Goal: Transaction & Acquisition: Purchase product/service

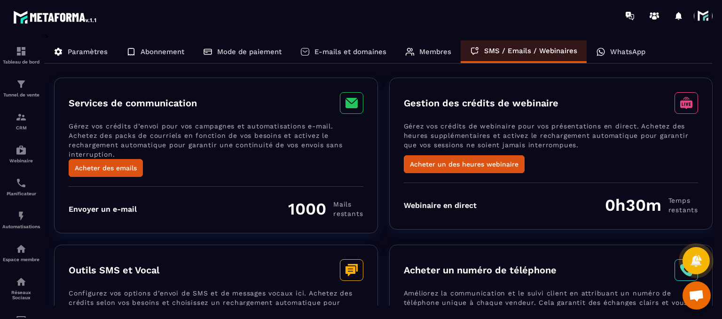
click at [107, 174] on div "Services de communication Gérez vos crédits d’envoi pour vos campagnes et autom…" at bounding box center [216, 156] width 324 height 156
click at [111, 159] on button "Acheter des emails" at bounding box center [106, 168] width 74 height 18
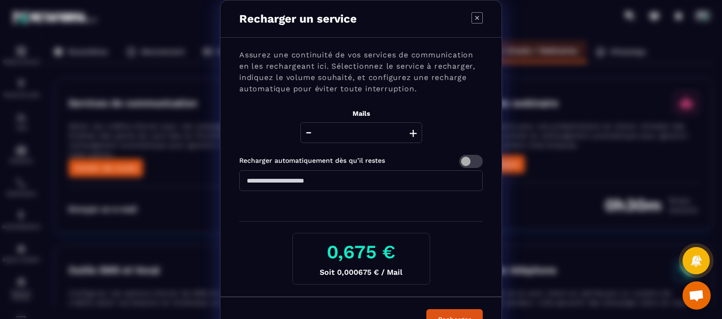
click at [412, 137] on button "+" at bounding box center [412, 132] width 13 height 21
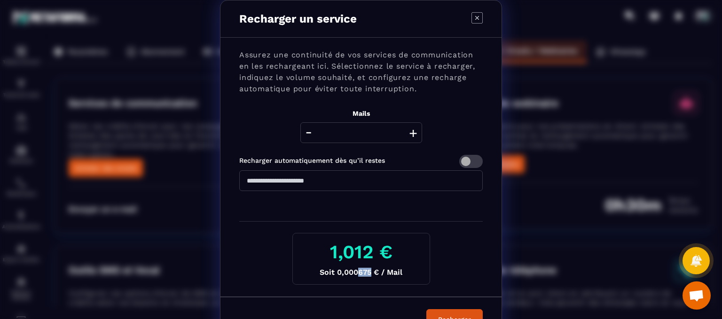
drag, startPoint x: 354, startPoint y: 273, endPoint x: 366, endPoint y: 271, distance: 11.4
click at [366, 271] on p "Soit 0,000675 € / Mail" at bounding box center [361, 271] width 122 height 9
drag, startPoint x: 368, startPoint y: 271, endPoint x: 392, endPoint y: 275, distance: 23.8
click at [392, 275] on p "Soit 0,000675 € / Mail" at bounding box center [361, 271] width 122 height 9
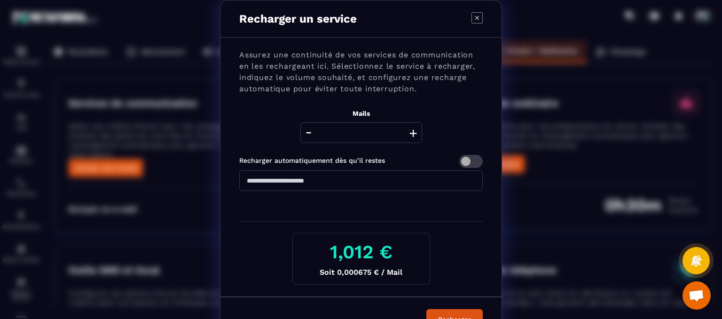
click at [477, 21] on icon "Modal window" at bounding box center [476, 17] width 11 height 11
type input "****"
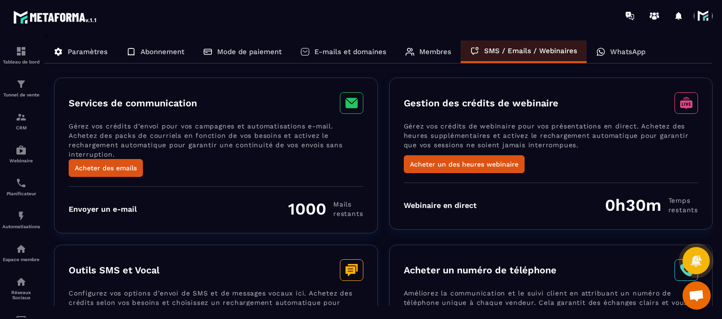
scroll to position [47, 0]
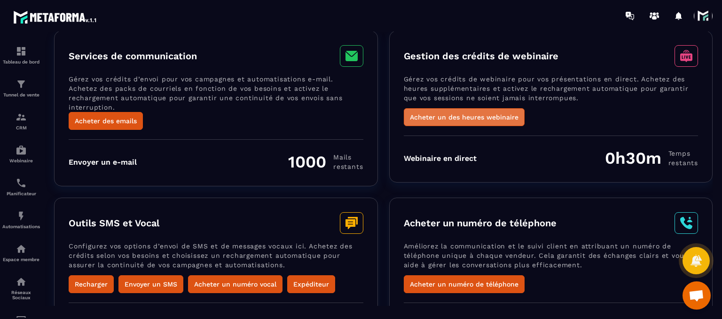
click at [444, 125] on button "Acheter un des heures webinaire" at bounding box center [464, 117] width 121 height 18
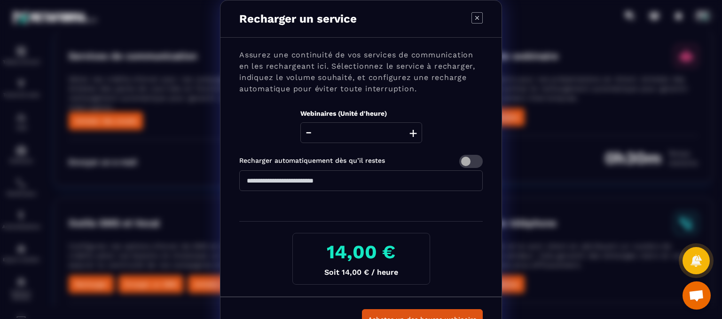
scroll to position [25, 0]
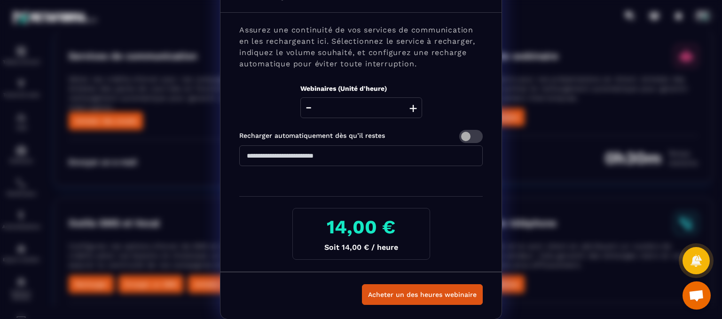
click at [635, 160] on div "Recharger un service Assurez une continuité de vos services de communication en…" at bounding box center [361, 147] width 722 height 344
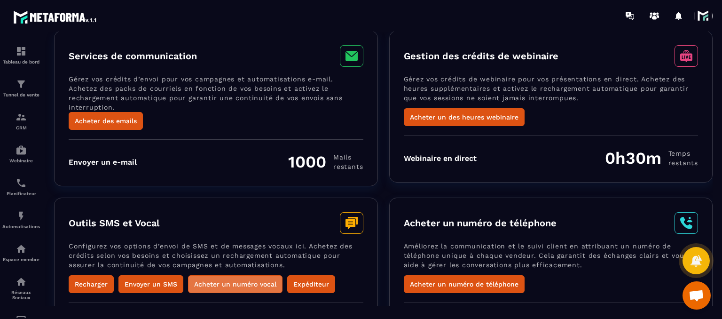
click at [238, 283] on button "Acheter un numéro vocal" at bounding box center [235, 284] width 94 height 18
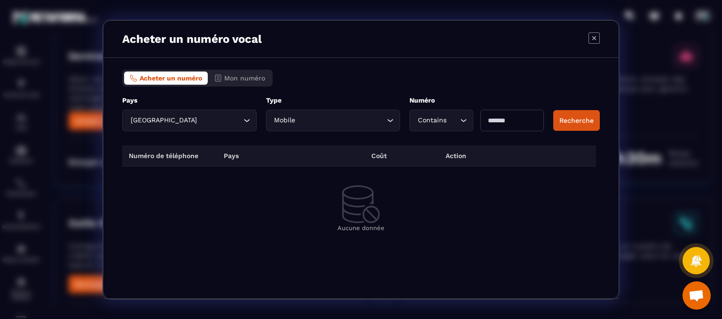
click at [594, 32] on icon "Modal window" at bounding box center [593, 37] width 11 height 11
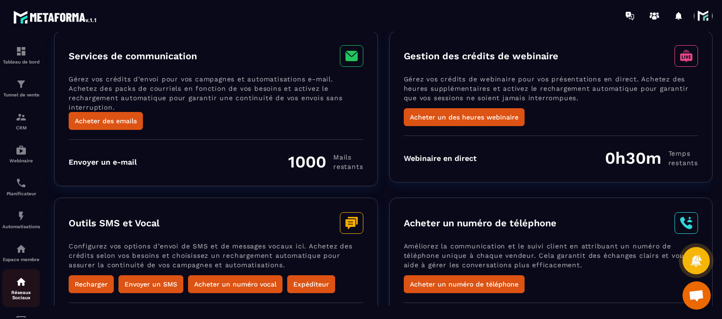
click at [18, 282] on img at bounding box center [21, 281] width 11 height 11
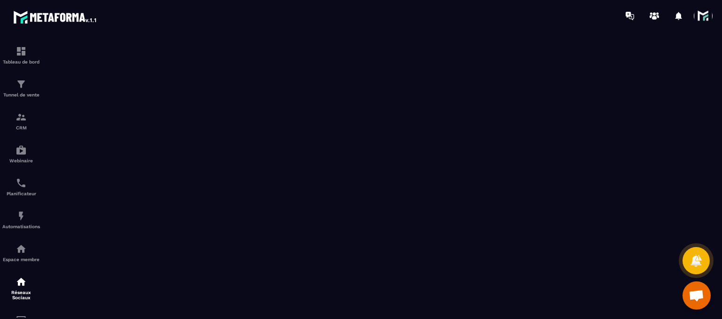
click at [705, 19] on span at bounding box center [703, 16] width 19 height 19
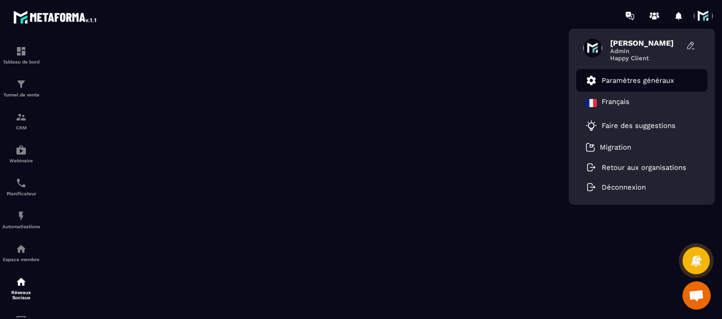
click at [634, 79] on p "Paramètres généraux" at bounding box center [637, 80] width 72 height 8
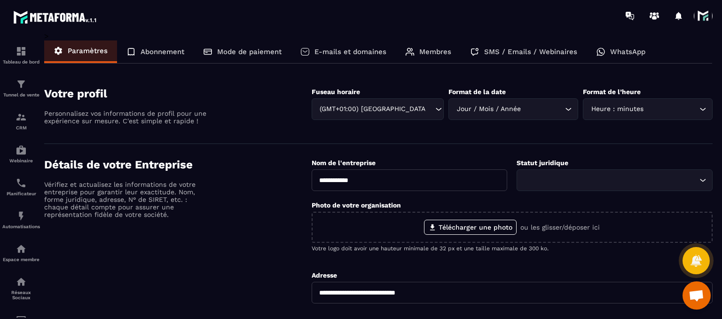
click at [519, 50] on p "SMS / Emails / Webinaires" at bounding box center [530, 51] width 93 height 8
